Goal: Task Accomplishment & Management: Complete application form

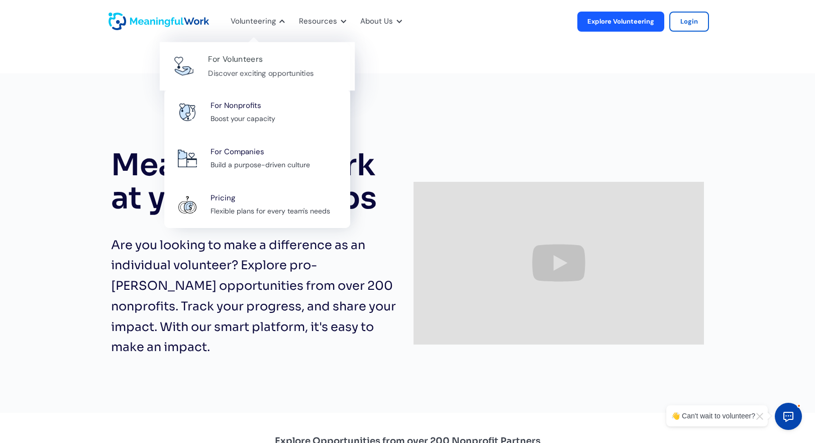
click at [258, 57] on div "For Volunteers" at bounding box center [235, 60] width 55 height 14
click at [194, 77] on div at bounding box center [184, 66] width 28 height 28
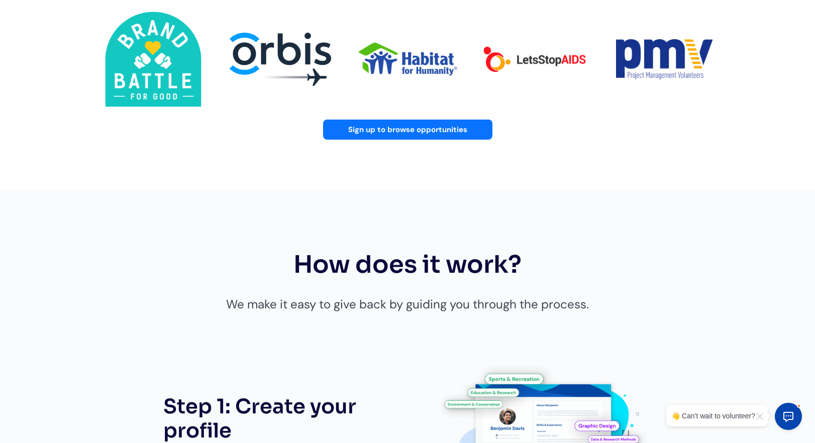
scroll to position [458, 0]
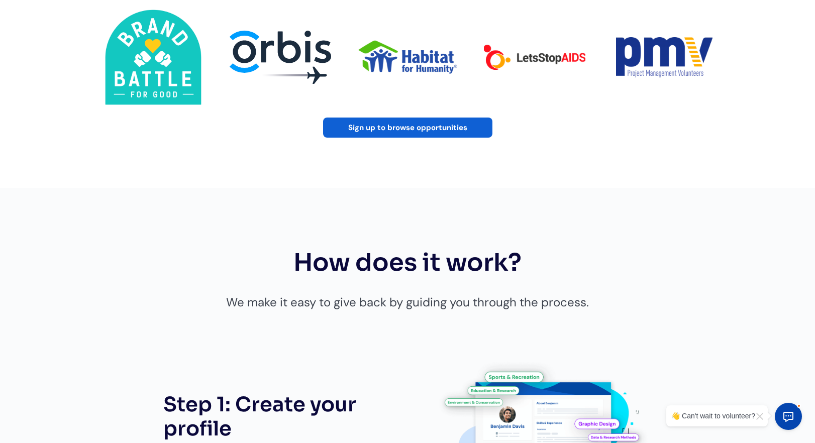
click at [429, 118] on link "Sign up to browse opportunities" at bounding box center [407, 128] width 169 height 20
